Goal: Task Accomplishment & Management: Manage account settings

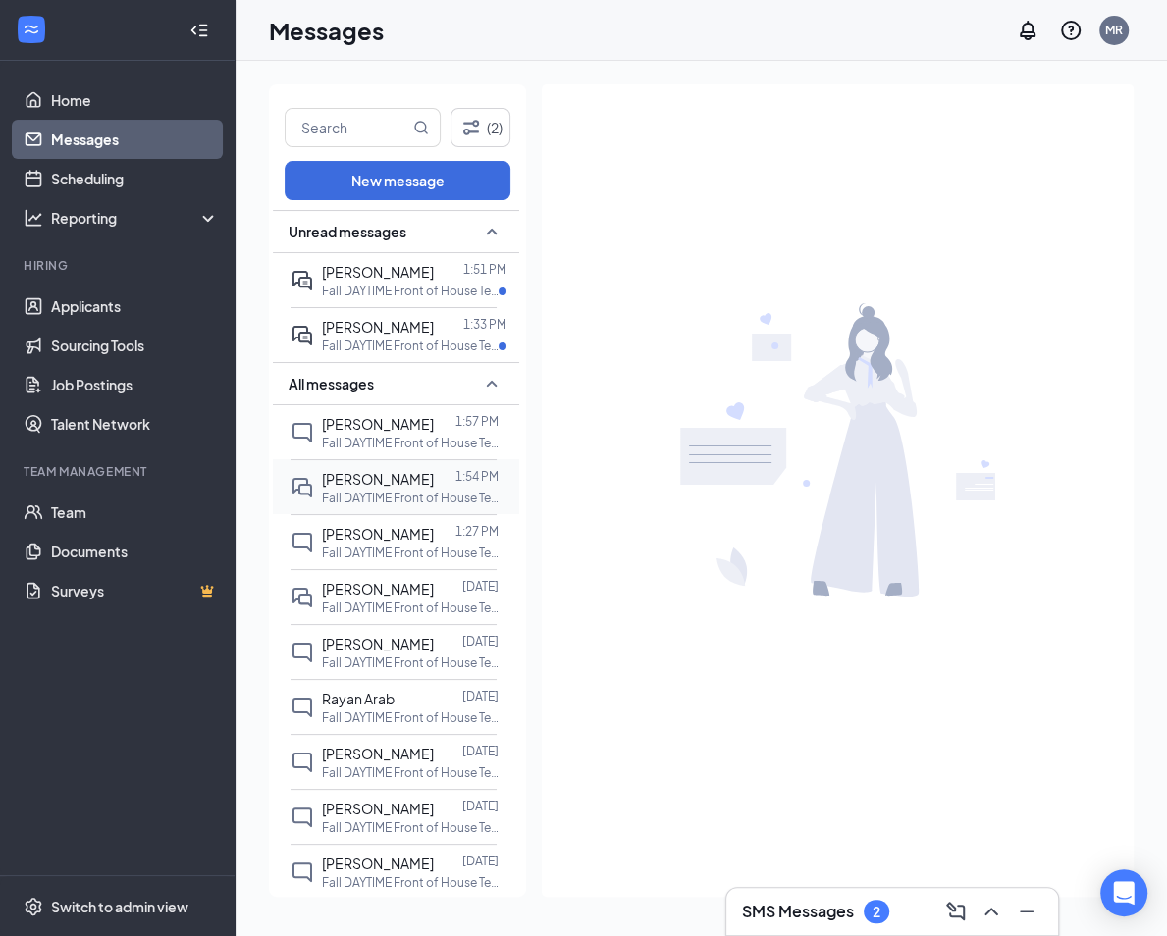
click at [434, 479] on div at bounding box center [445, 479] width 22 height 22
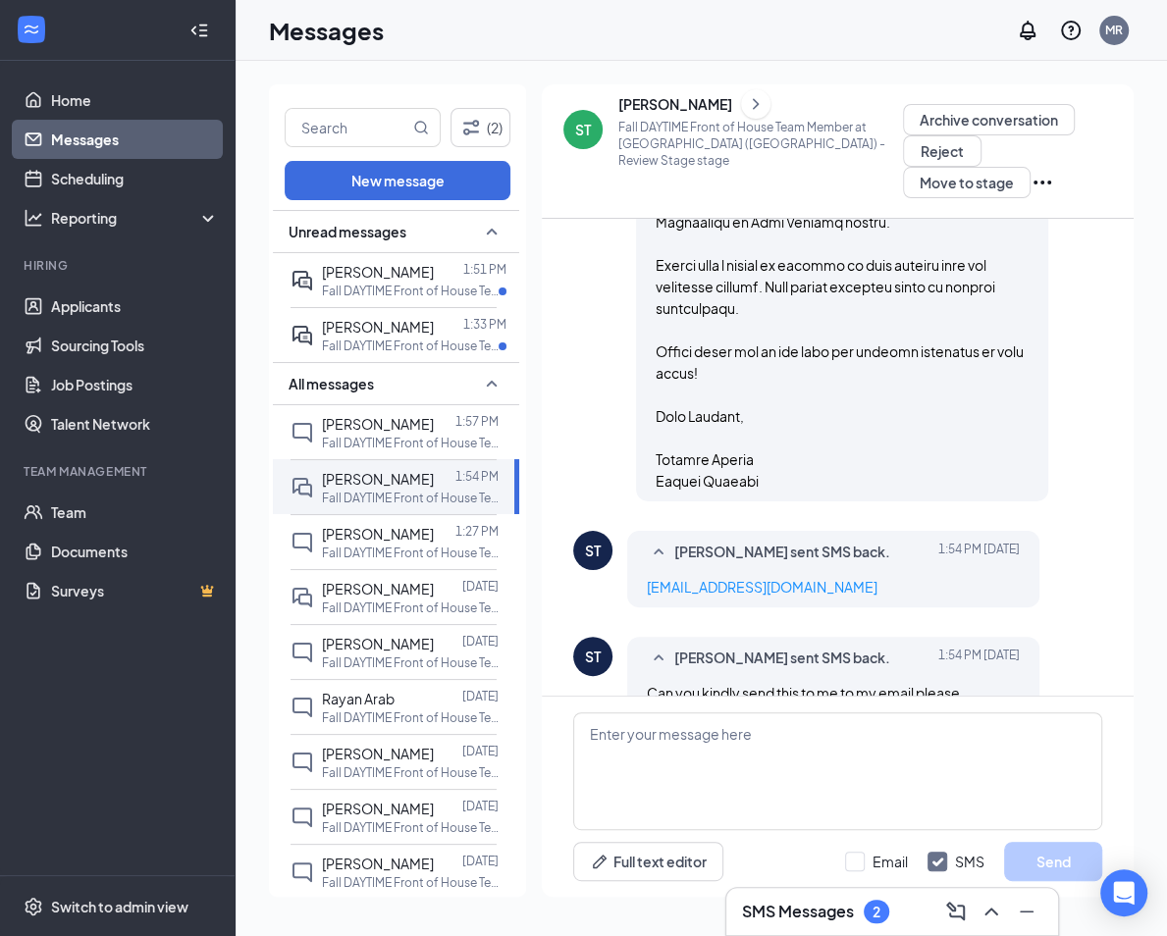
scroll to position [1147, 0]
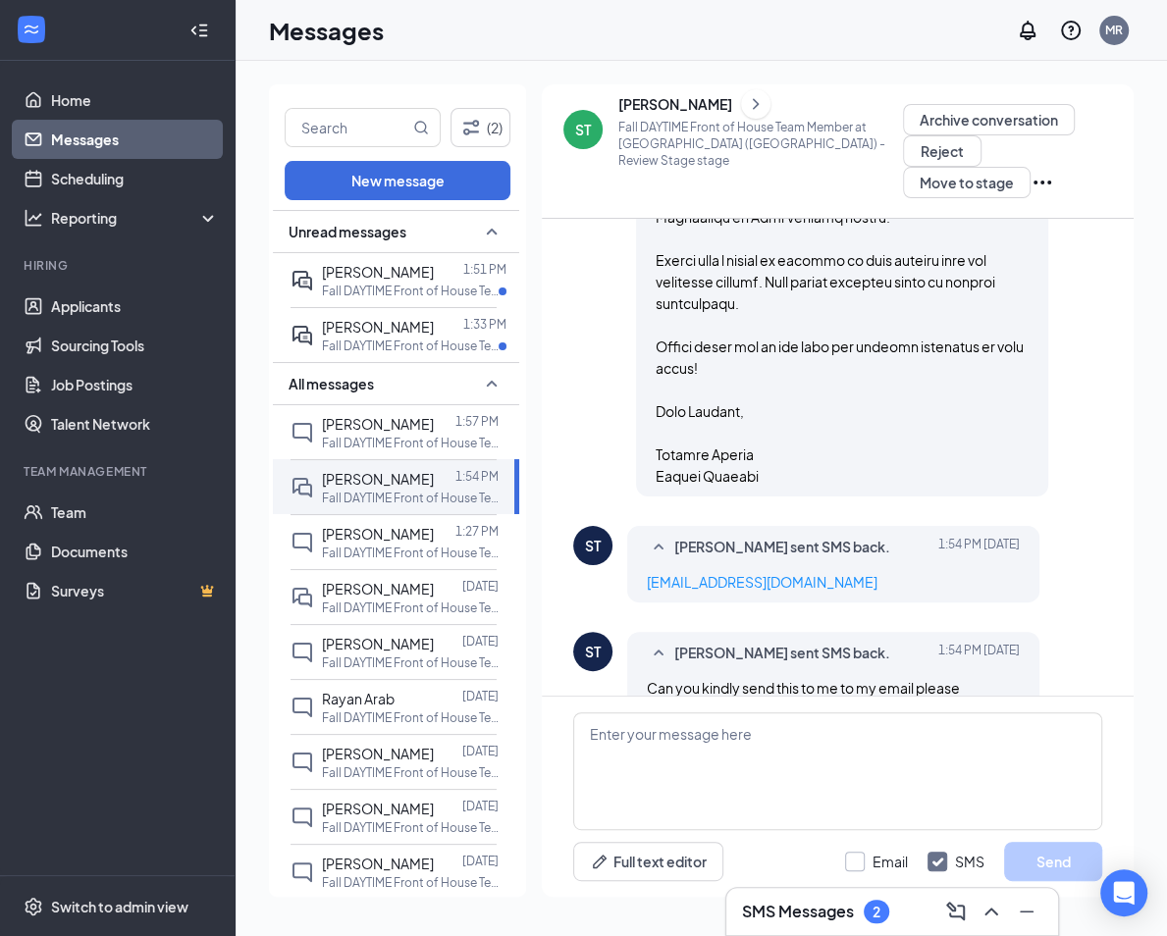
click at [861, 864] on input "Email" at bounding box center [876, 862] width 63 height 20
checkbox input "true"
click at [943, 858] on input "SMS" at bounding box center [955, 862] width 57 height 20
checkbox input "false"
click at [899, 759] on textarea at bounding box center [837, 772] width 529 height 118
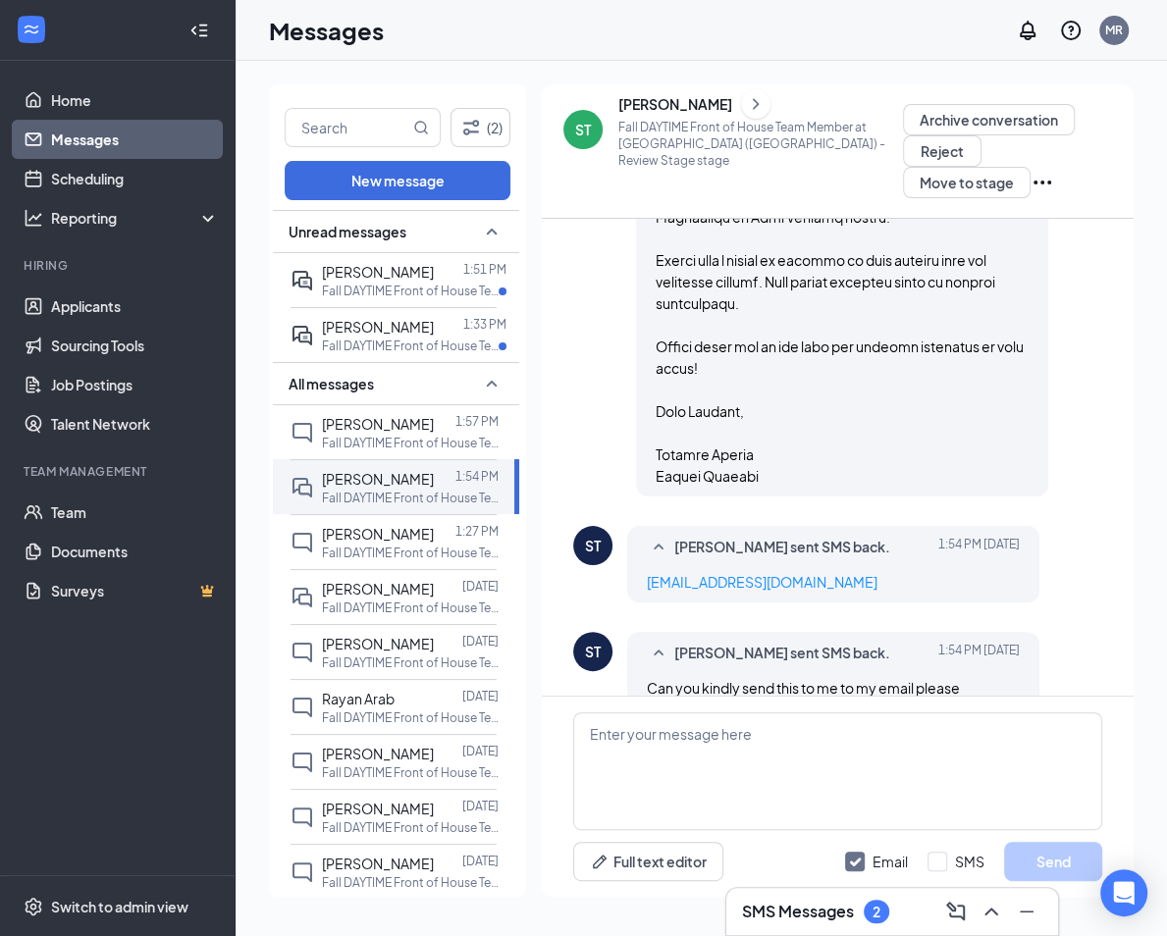
click at [580, 129] on div "ST" at bounding box center [583, 130] width 16 height 20
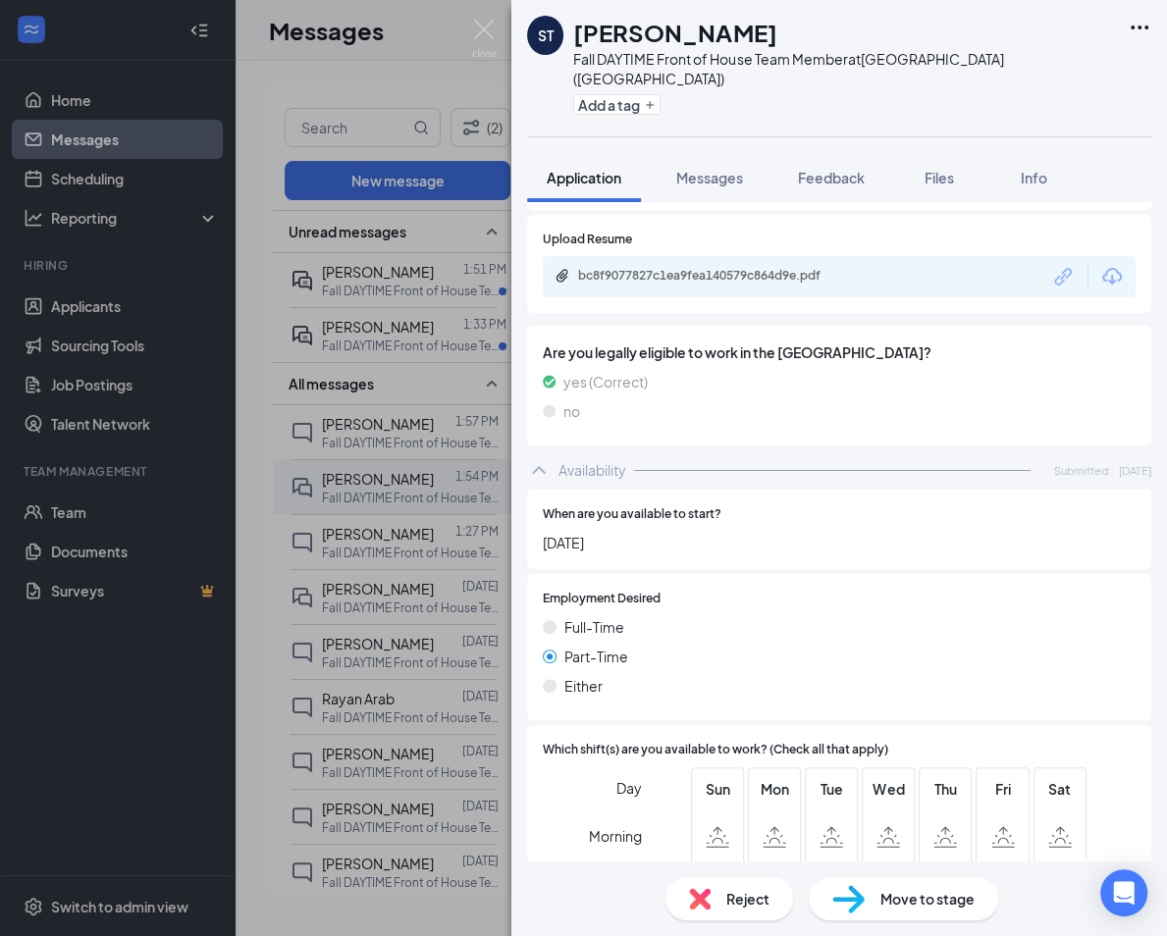
scroll to position [803, 0]
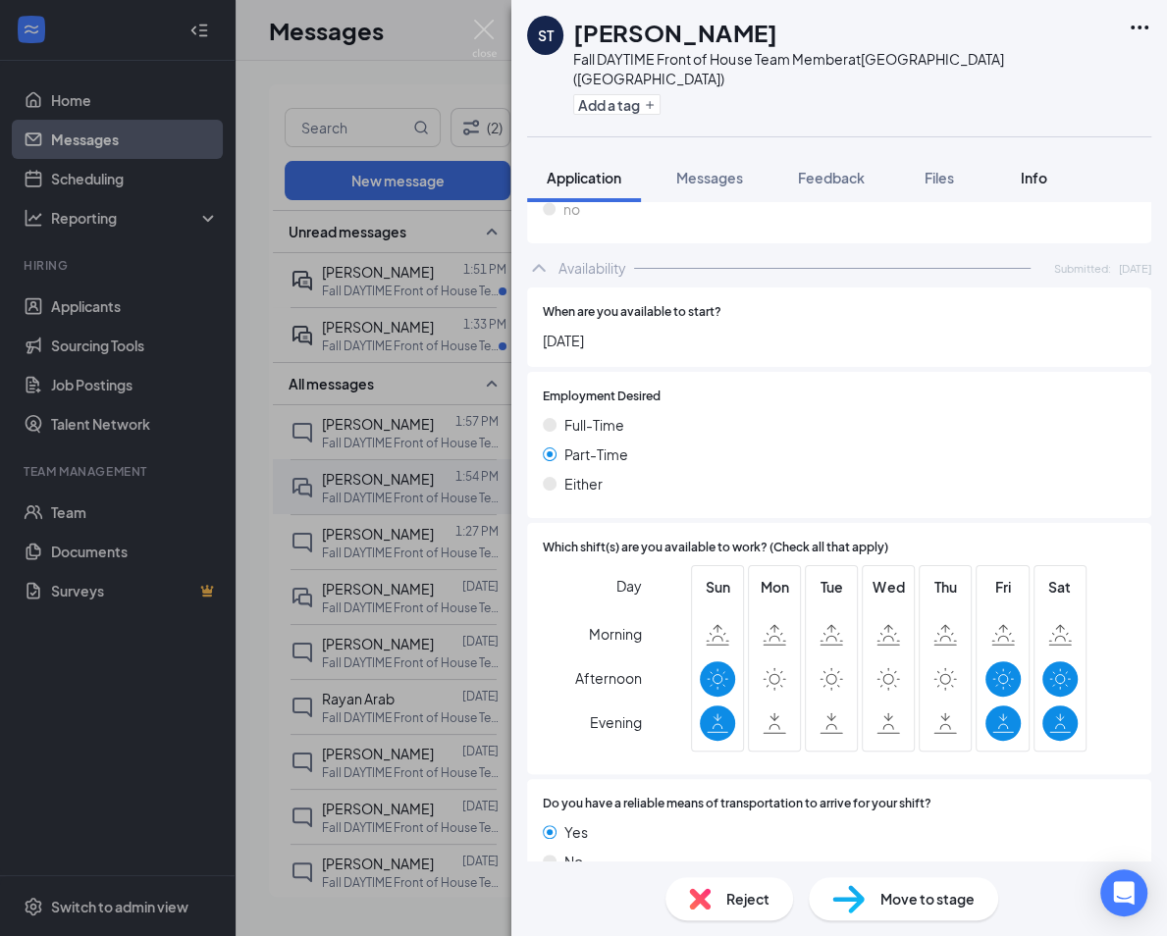
click at [1022, 169] on span "Info" at bounding box center [1034, 178] width 26 height 18
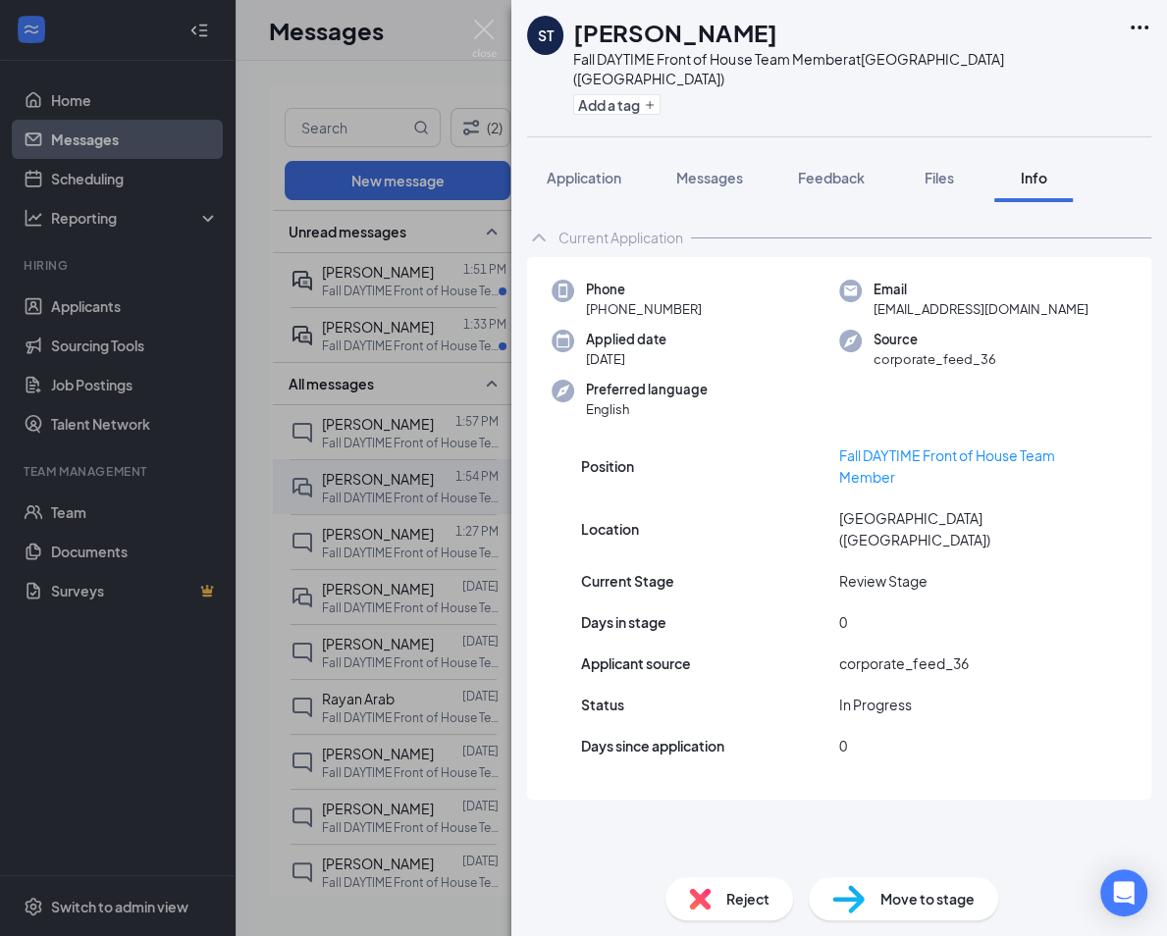
click at [419, 438] on div "ST [PERSON_NAME] Fall DAYTIME Front of House Team Member at [GEOGRAPHIC_DATA] (…" at bounding box center [583, 468] width 1167 height 936
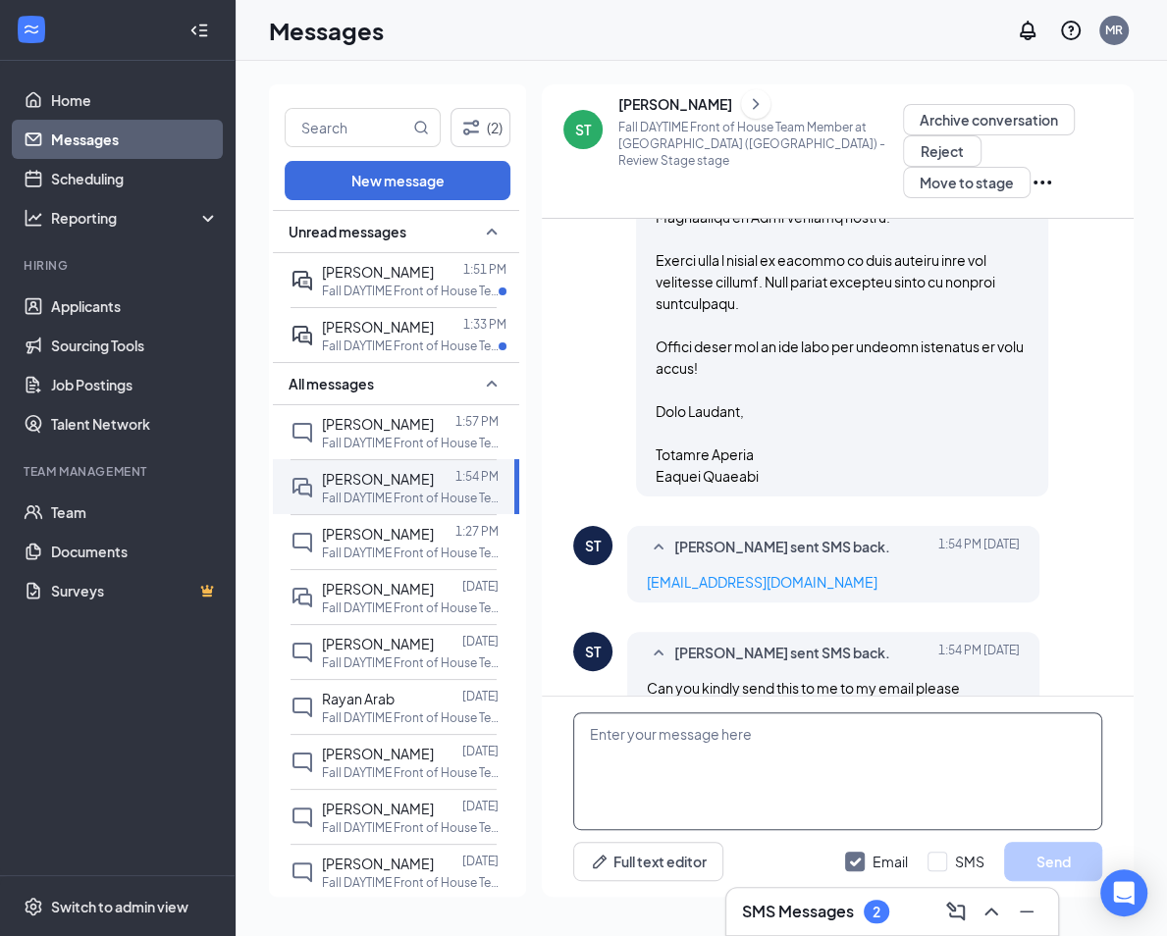
click at [745, 759] on textarea at bounding box center [837, 772] width 529 height 118
